Goal: Find specific page/section: Find specific page/section

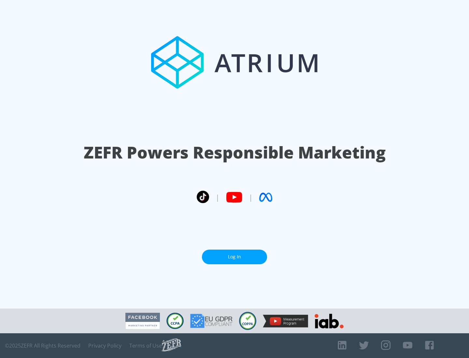
click at [234, 257] on link "Log In" at bounding box center [234, 257] width 65 height 15
